Goal: Information Seeking & Learning: Learn about a topic

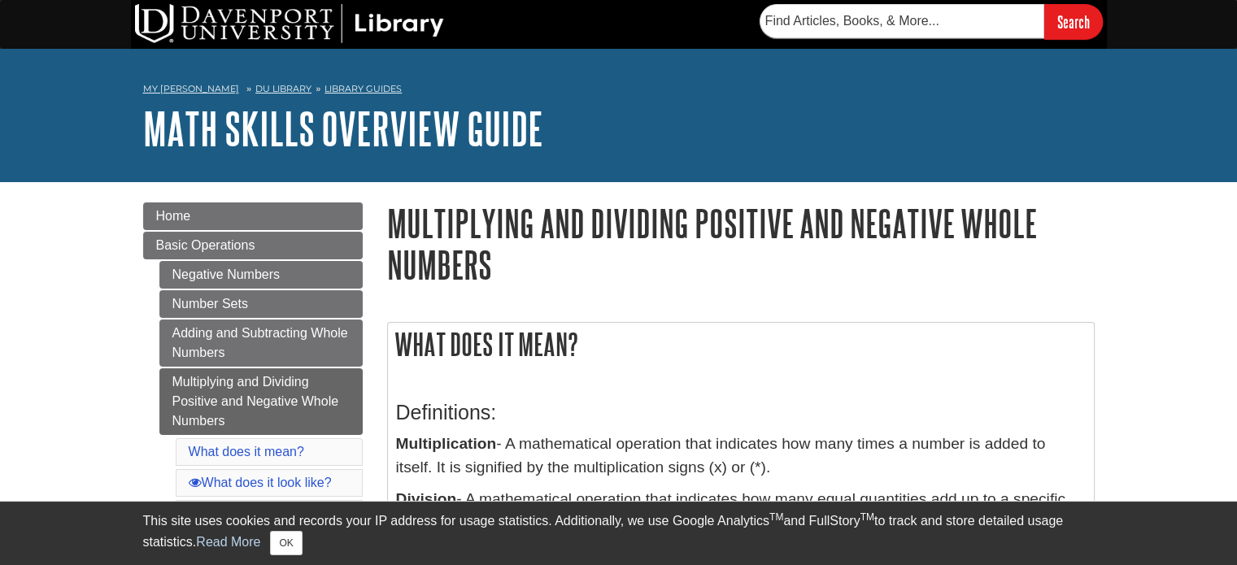
click at [958, 38] on form "Search" at bounding box center [931, 21] width 343 height 35
click at [957, 28] on input "text" at bounding box center [902, 21] width 285 height 34
type input "history of multiplication"
click at [1044, 4] on input "Search" at bounding box center [1073, 21] width 59 height 35
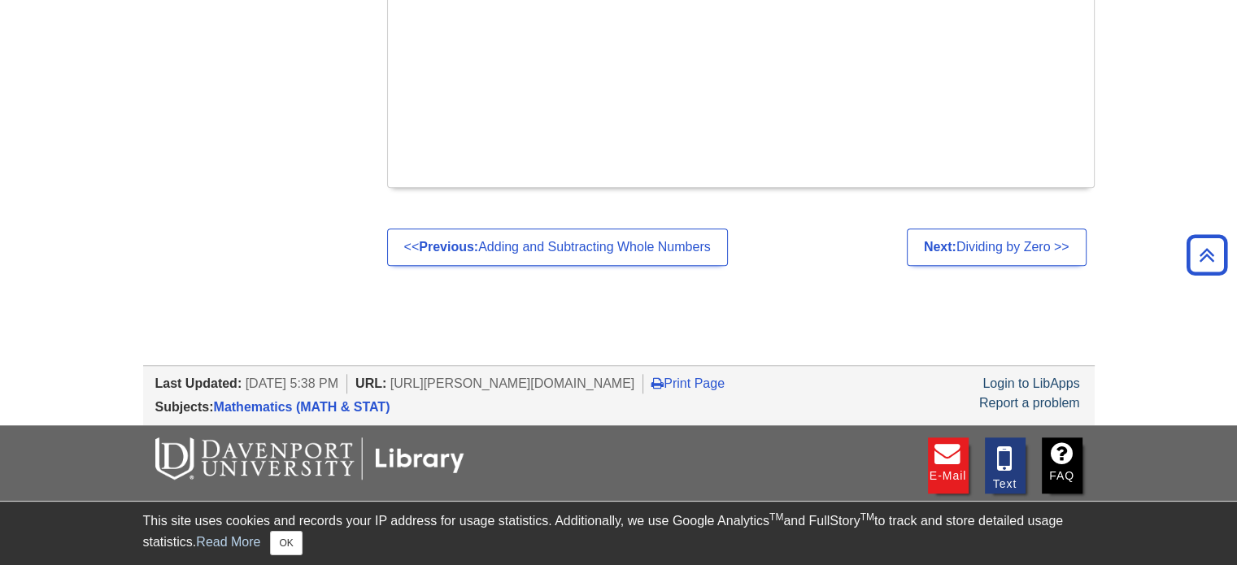
scroll to position [1757, 0]
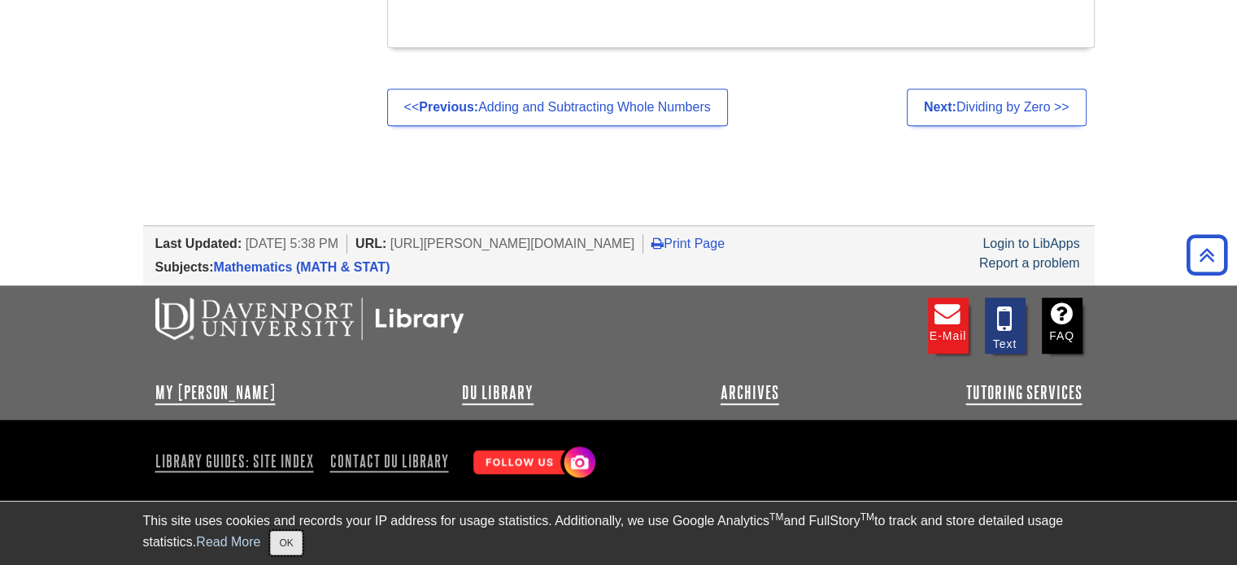
click at [292, 538] on button "OK" at bounding box center [286, 543] width 32 height 24
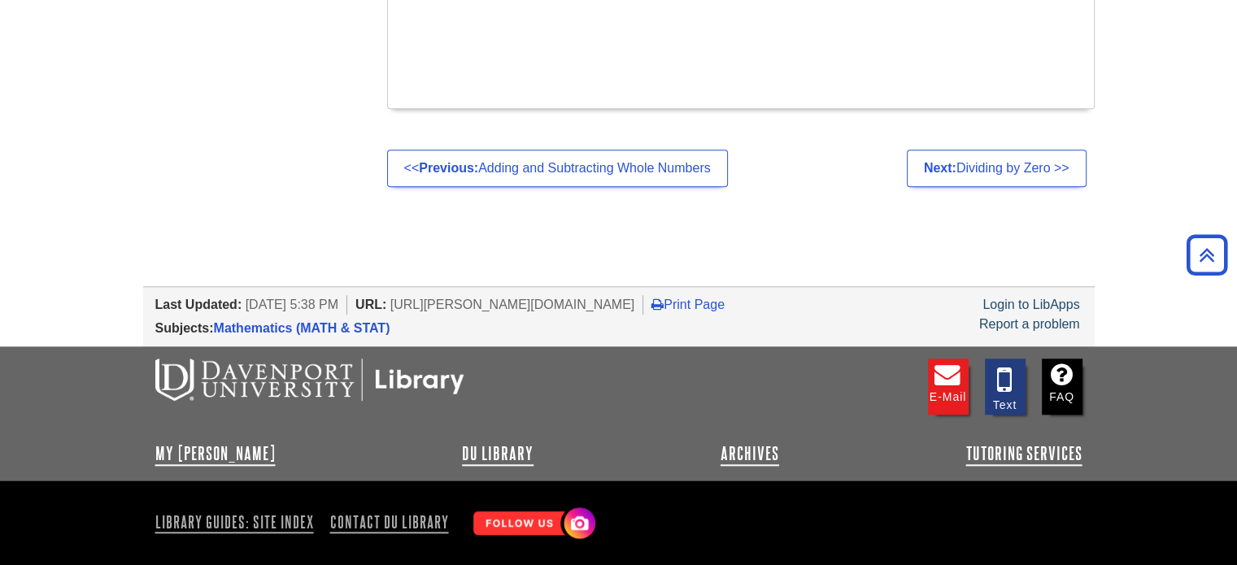
scroll to position [1594, 0]
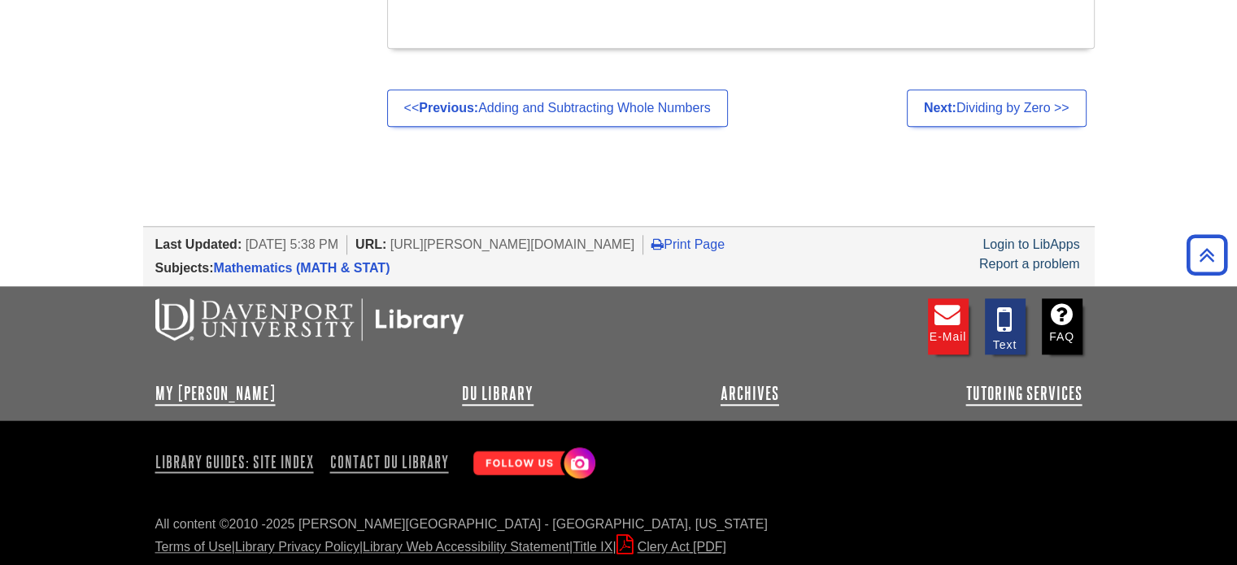
scroll to position [1757, 0]
